Goal: Transaction & Acquisition: Purchase product/service

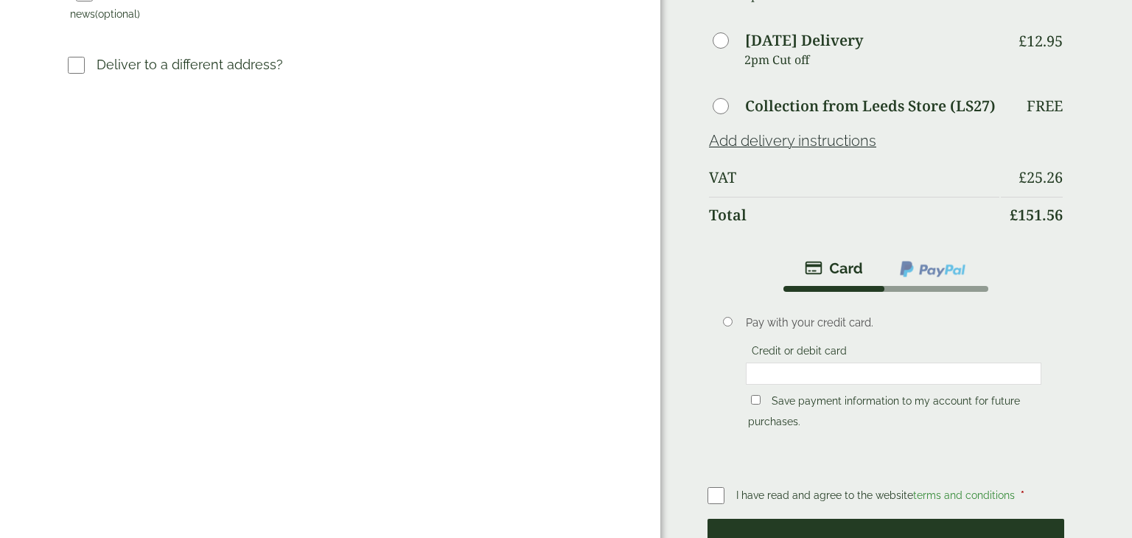
scroll to position [552, 0]
click at [910, 519] on button "Place order" at bounding box center [885, 543] width 357 height 48
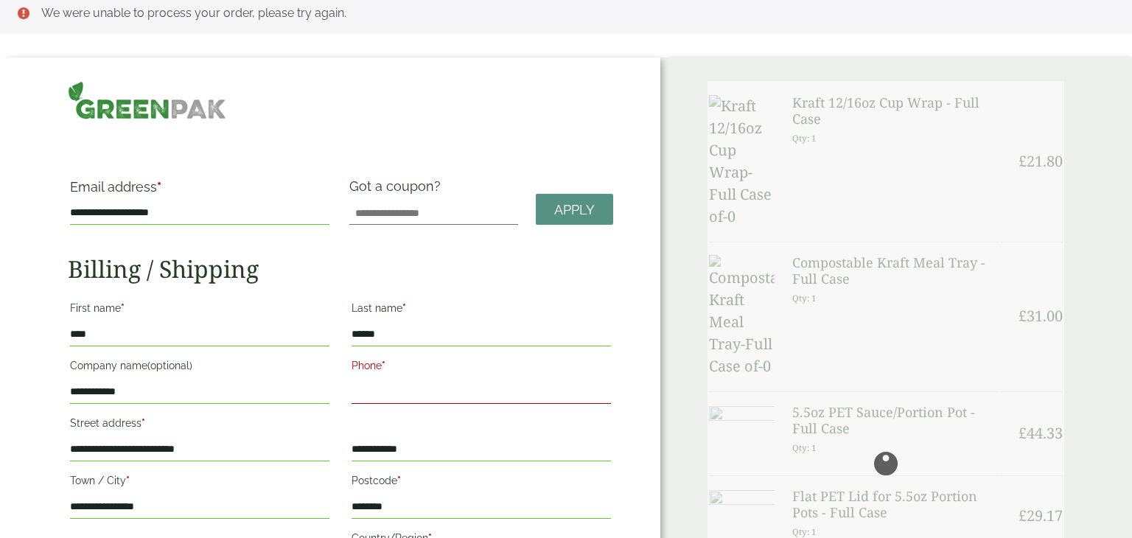
scroll to position [0, 0]
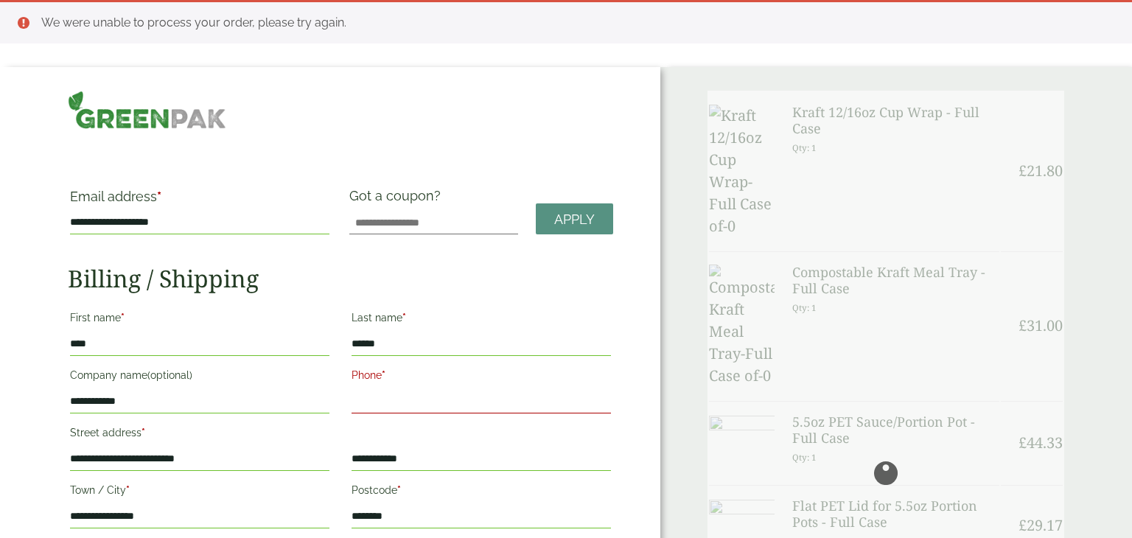
click at [890, 404] on div at bounding box center [885, 473] width 357 height 764
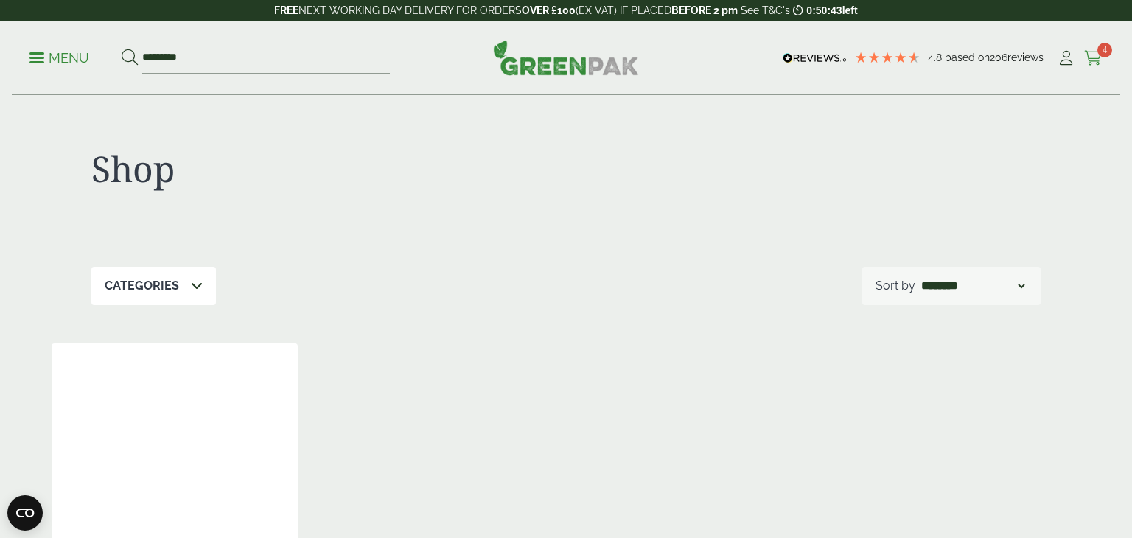
click at [1094, 54] on icon at bounding box center [1093, 58] width 18 height 15
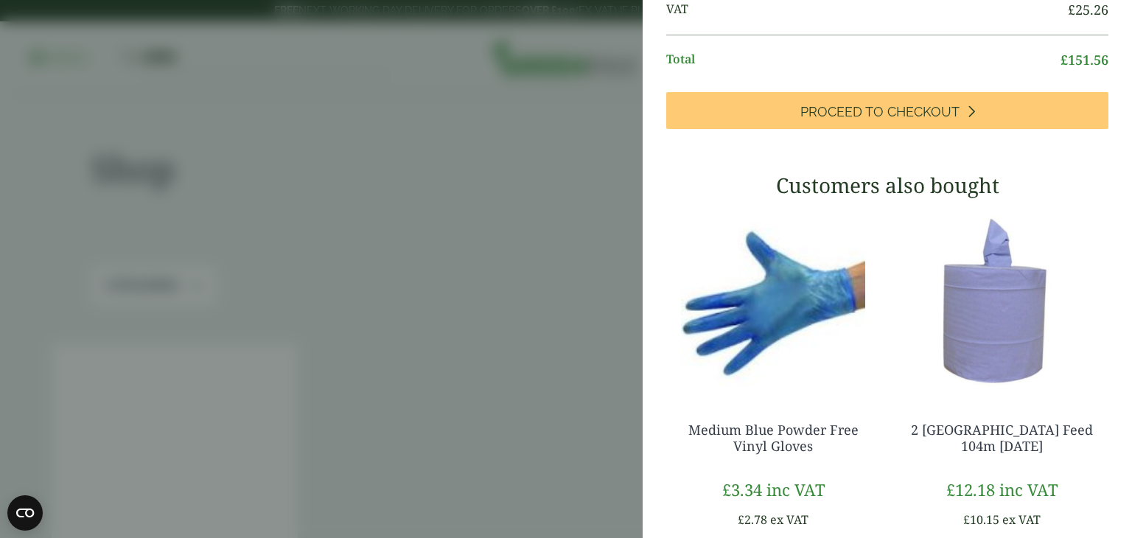
scroll to position [438, 0]
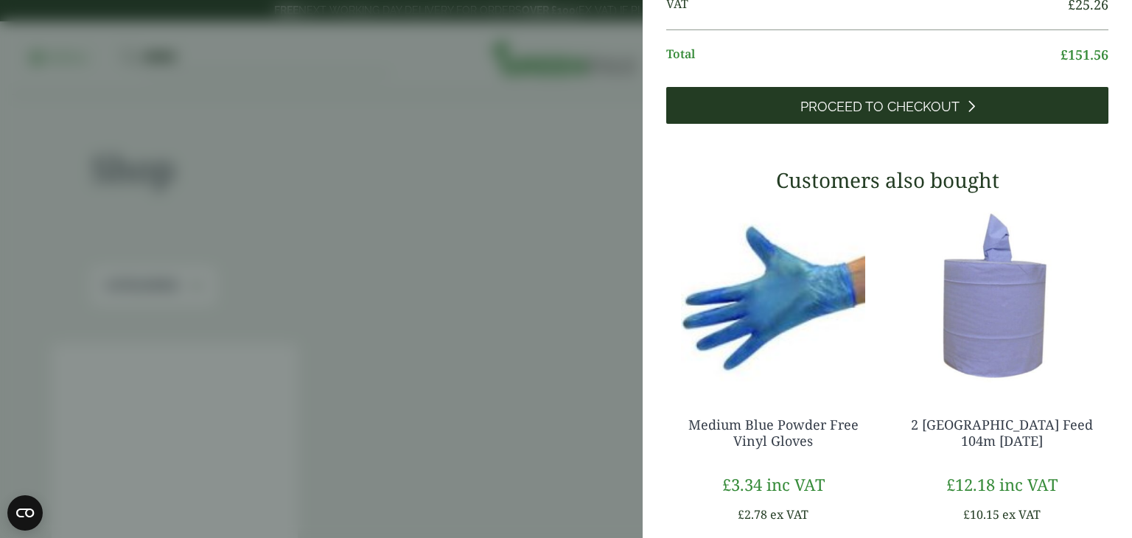
click at [954, 115] on span "Proceed to Checkout" at bounding box center [879, 107] width 159 height 16
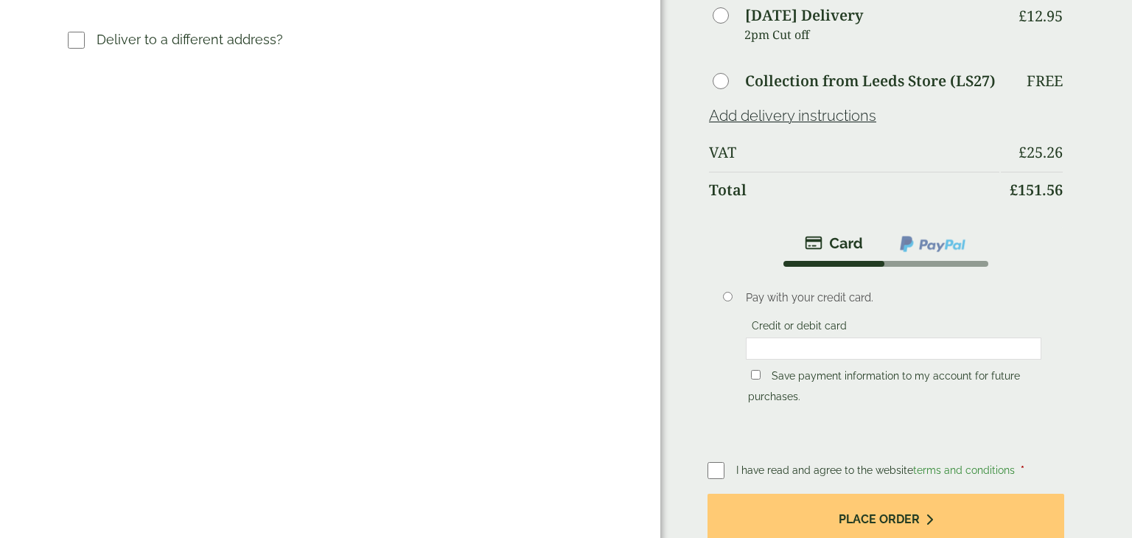
scroll to position [581, 0]
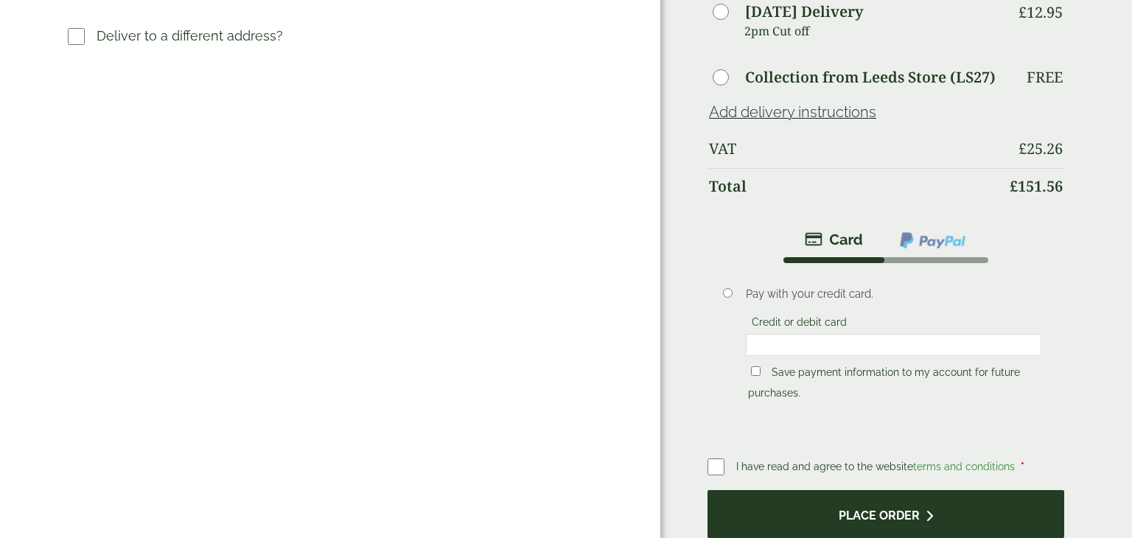
click at [885, 490] on button "Place order" at bounding box center [885, 514] width 357 height 48
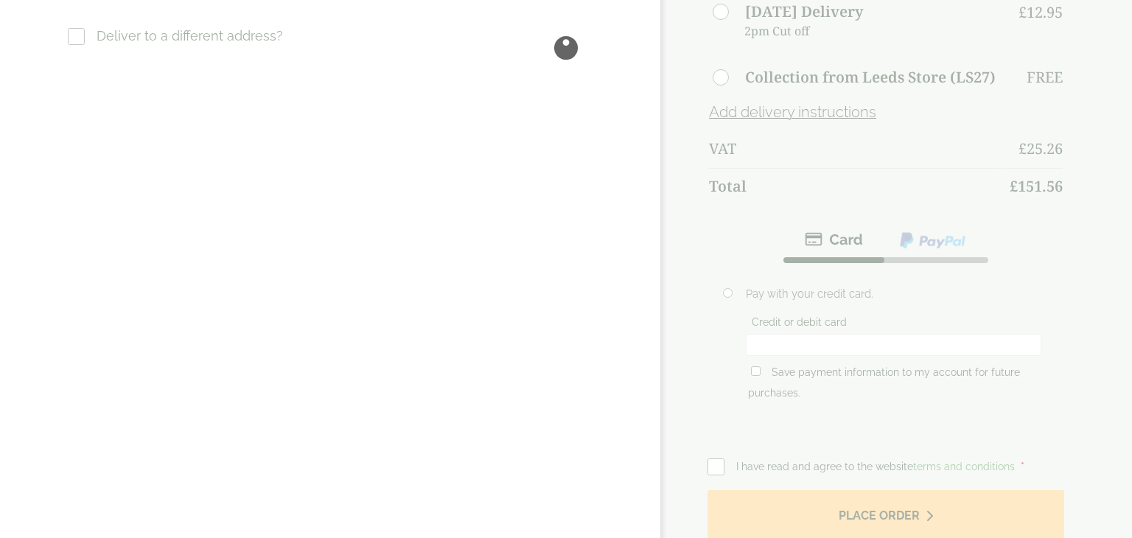
click at [911, 369] on div at bounding box center [566, 47] width 1132 height 1257
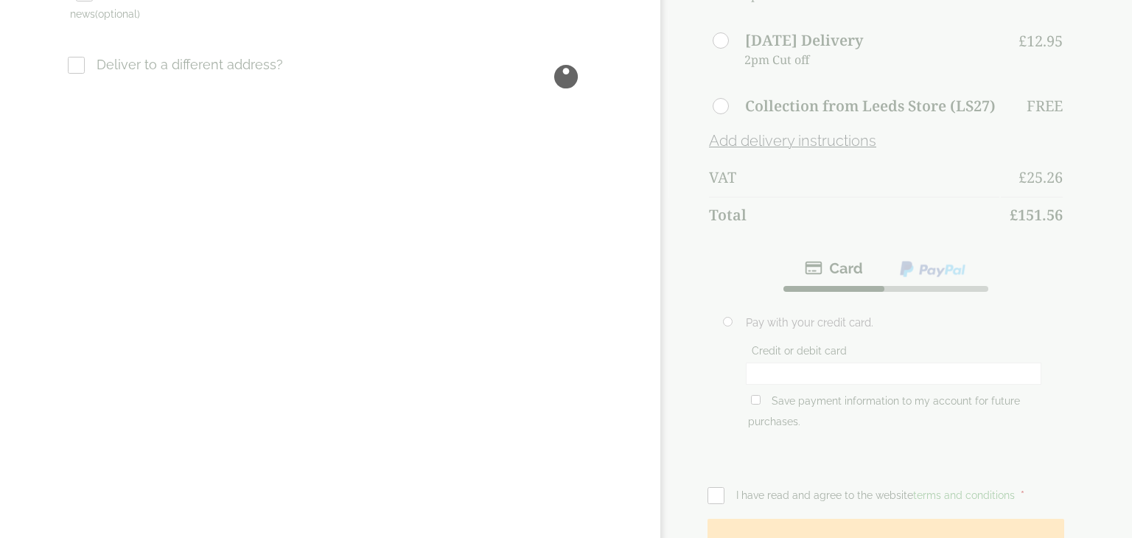
scroll to position [554, 0]
